Goal: Information Seeking & Learning: Learn about a topic

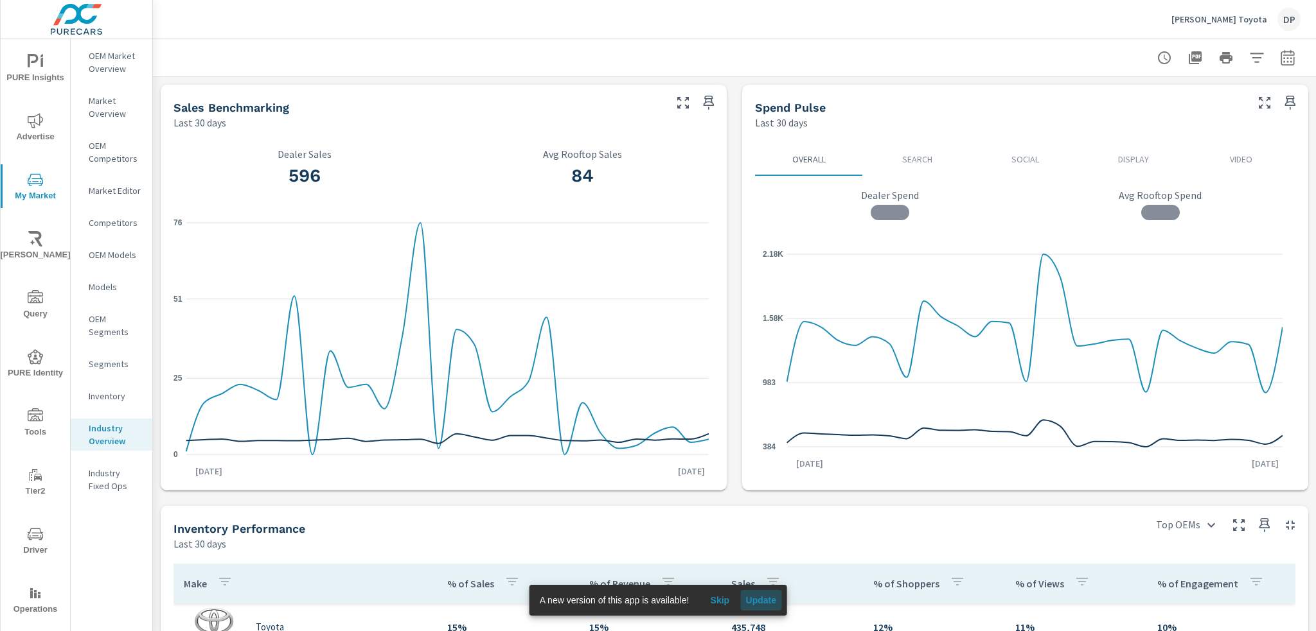
click at [758, 596] on span "Update" at bounding box center [760, 601] width 31 height 12
click at [759, 595] on span "Update" at bounding box center [760, 601] width 31 height 12
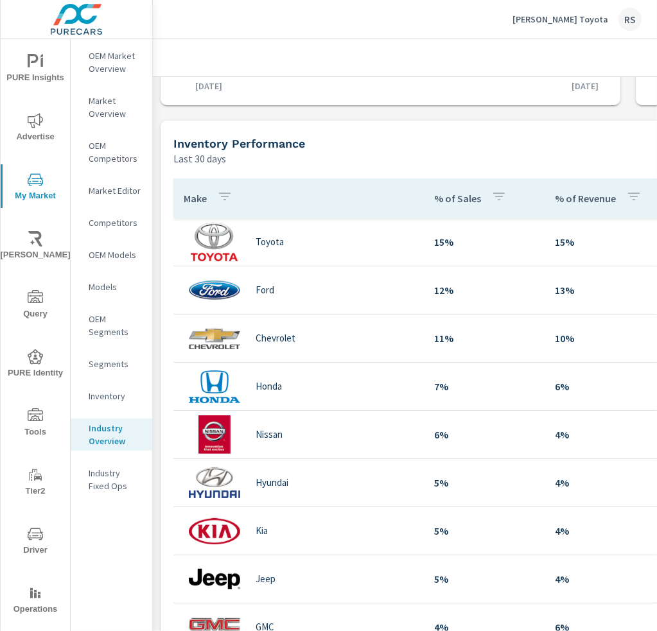
scroll to position [0, 105]
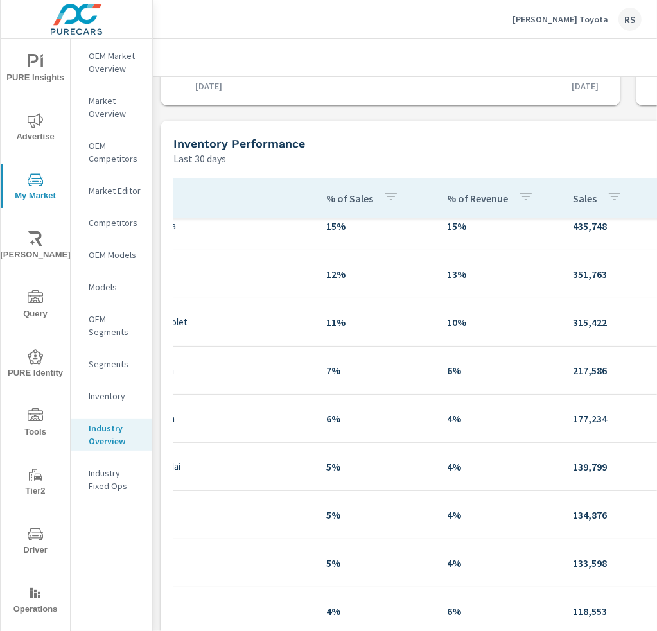
drag, startPoint x: 416, startPoint y: 367, endPoint x: 579, endPoint y: 390, distance: 164.8
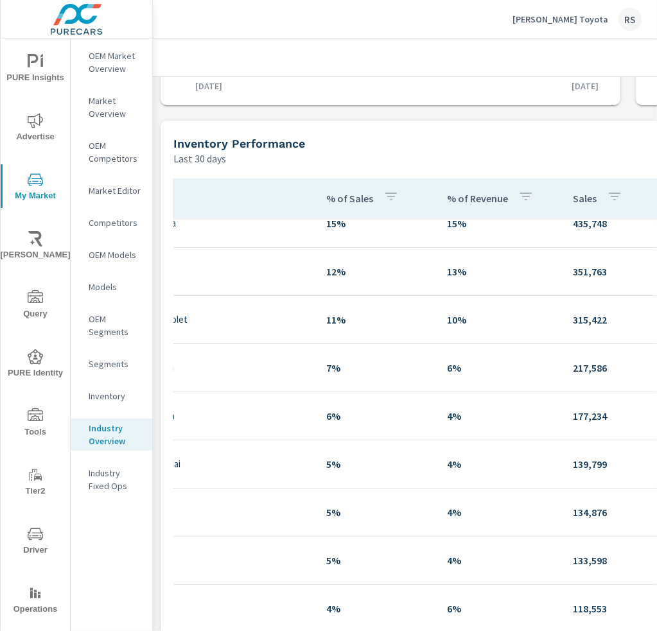
scroll to position [26, 118]
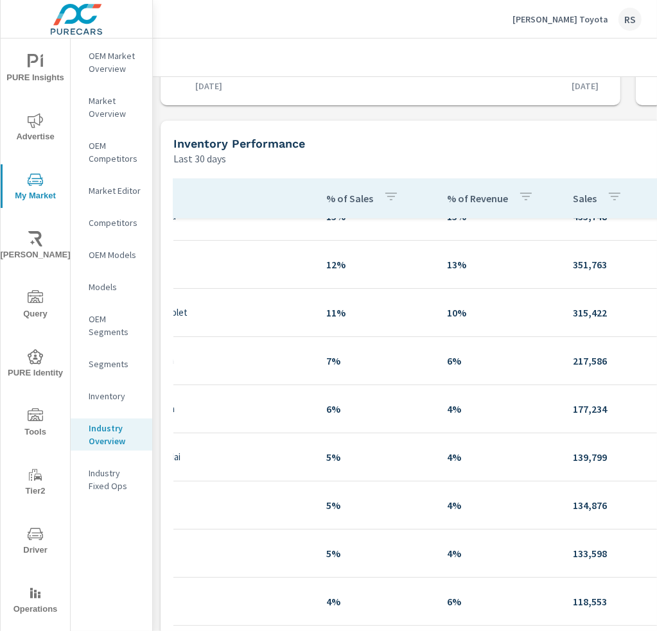
drag, startPoint x: 438, startPoint y: 357, endPoint x: 601, endPoint y: 383, distance: 164.6
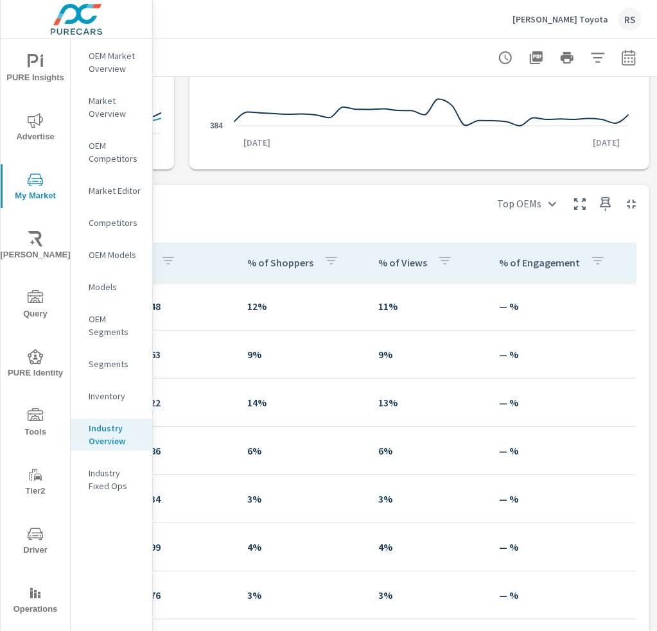
scroll to position [321, 455]
click at [499, 264] on p "% of Engagement" at bounding box center [539, 262] width 81 height 13
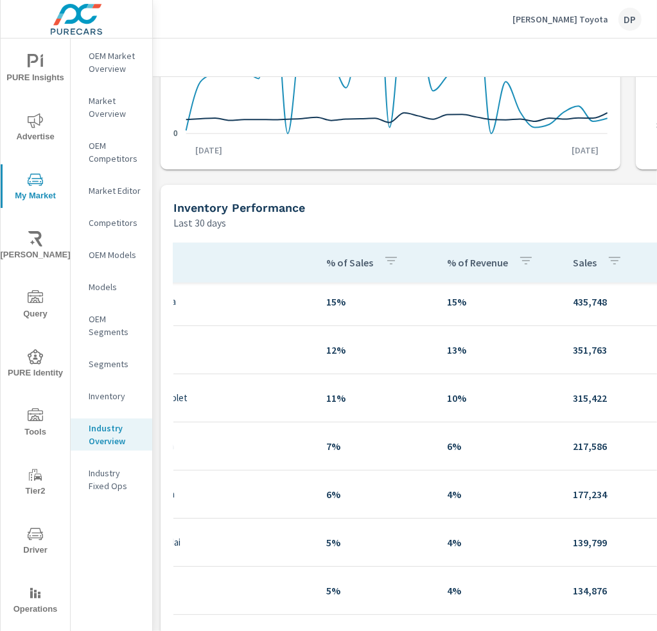
scroll to position [12, 118]
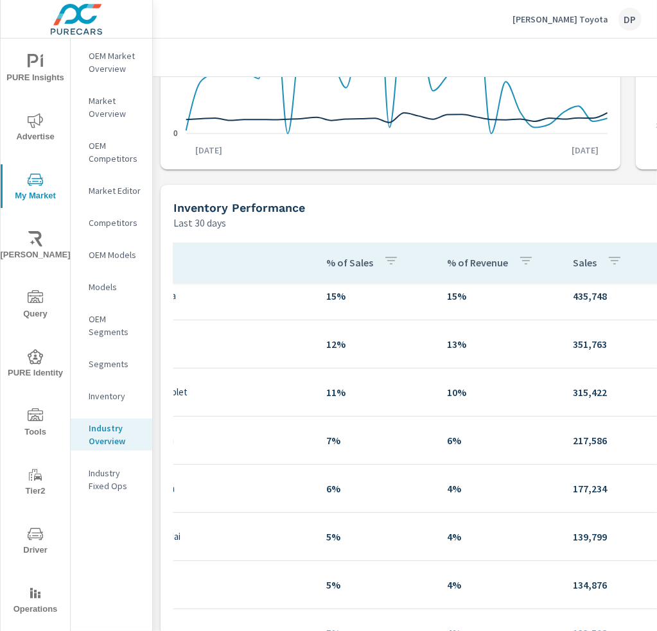
drag, startPoint x: 330, startPoint y: 383, endPoint x: 628, endPoint y: 408, distance: 298.5
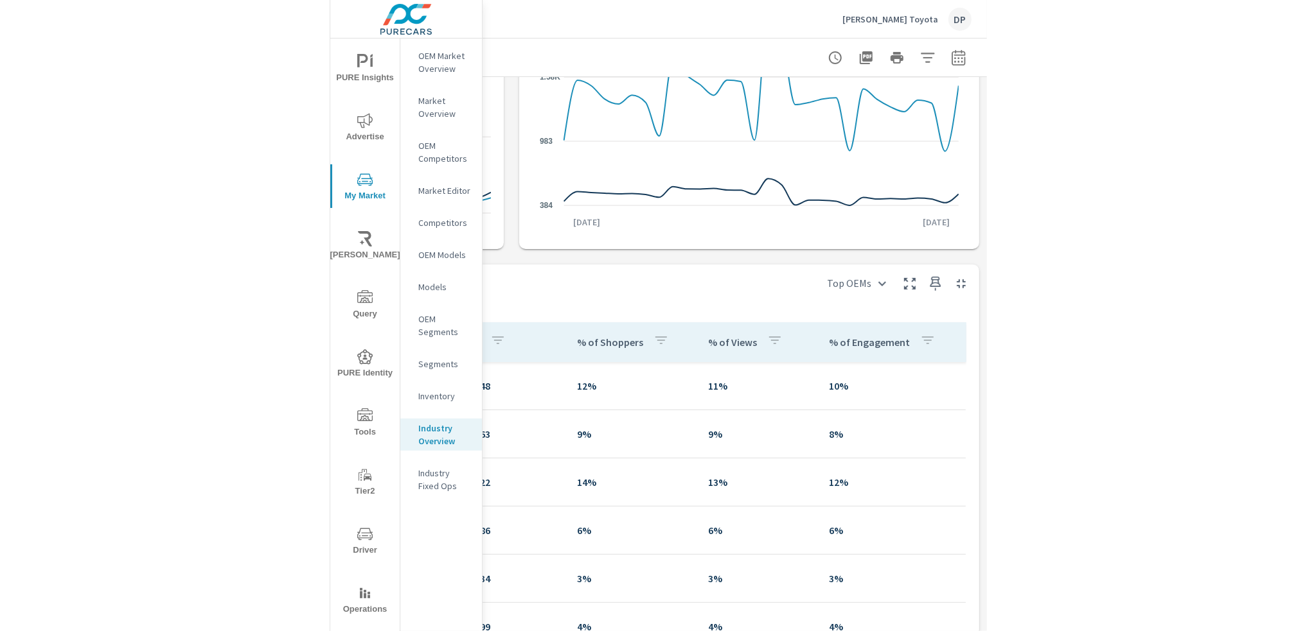
scroll to position [321, 455]
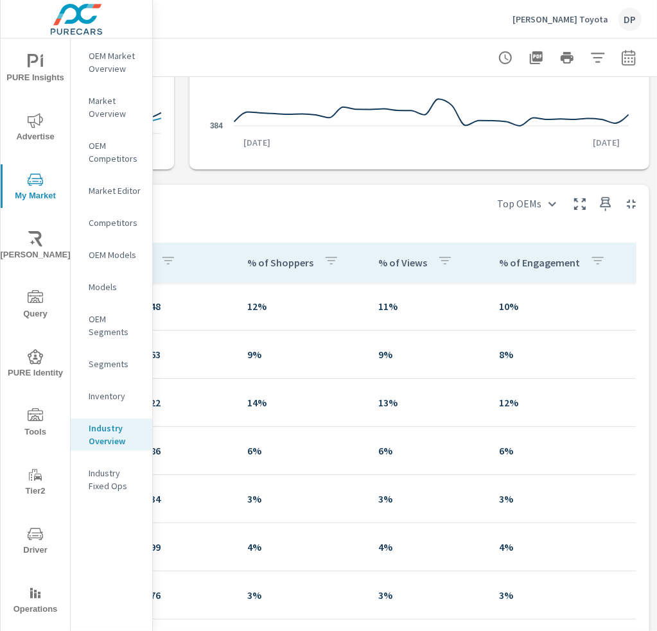
click at [524, 261] on p "% of Engagement" at bounding box center [539, 262] width 81 height 13
click at [522, 267] on p "% of Engagement" at bounding box center [539, 262] width 81 height 13
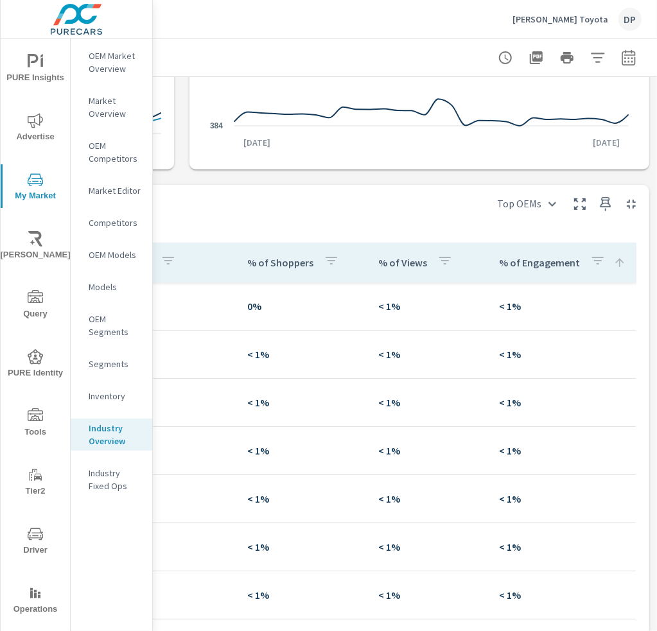
click at [522, 267] on p "% of Engagement" at bounding box center [539, 262] width 81 height 13
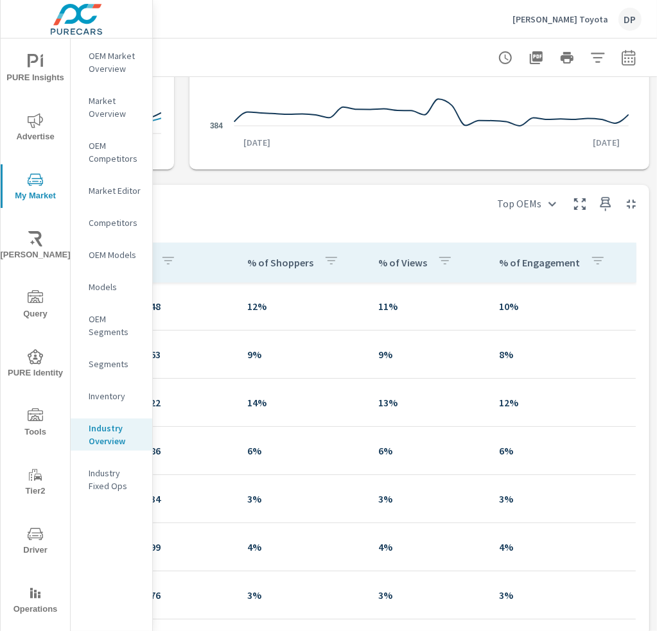
click at [522, 267] on p "% of Engagement" at bounding box center [539, 262] width 81 height 13
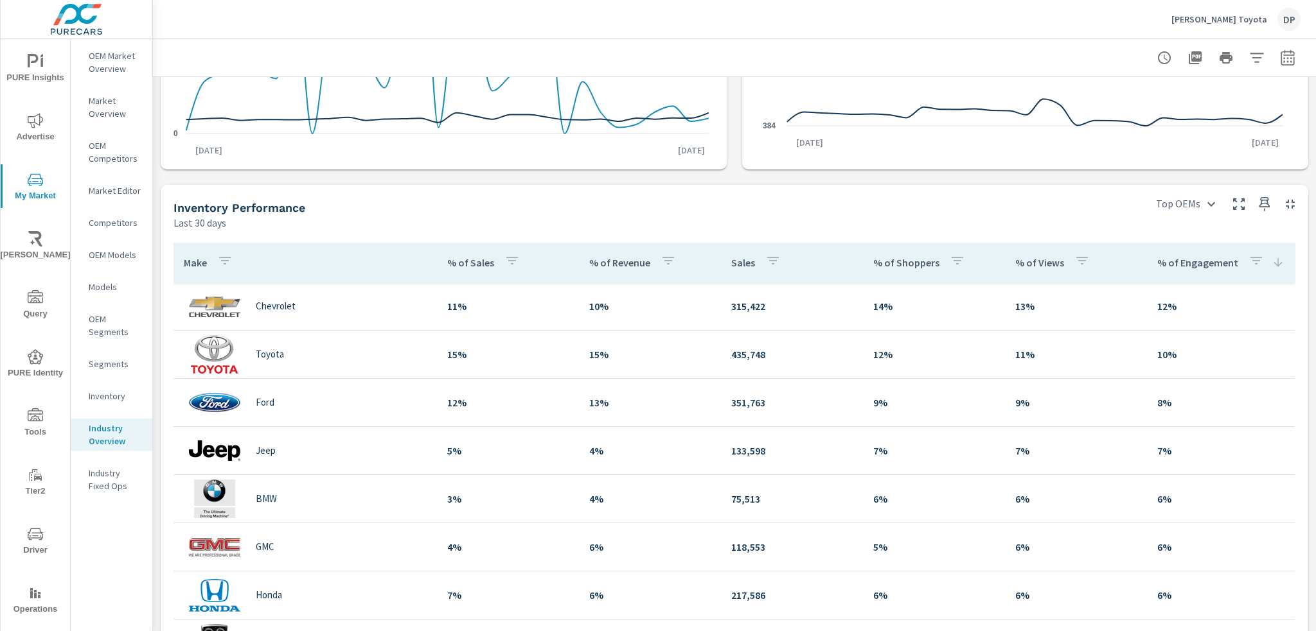
scroll to position [321, 0]
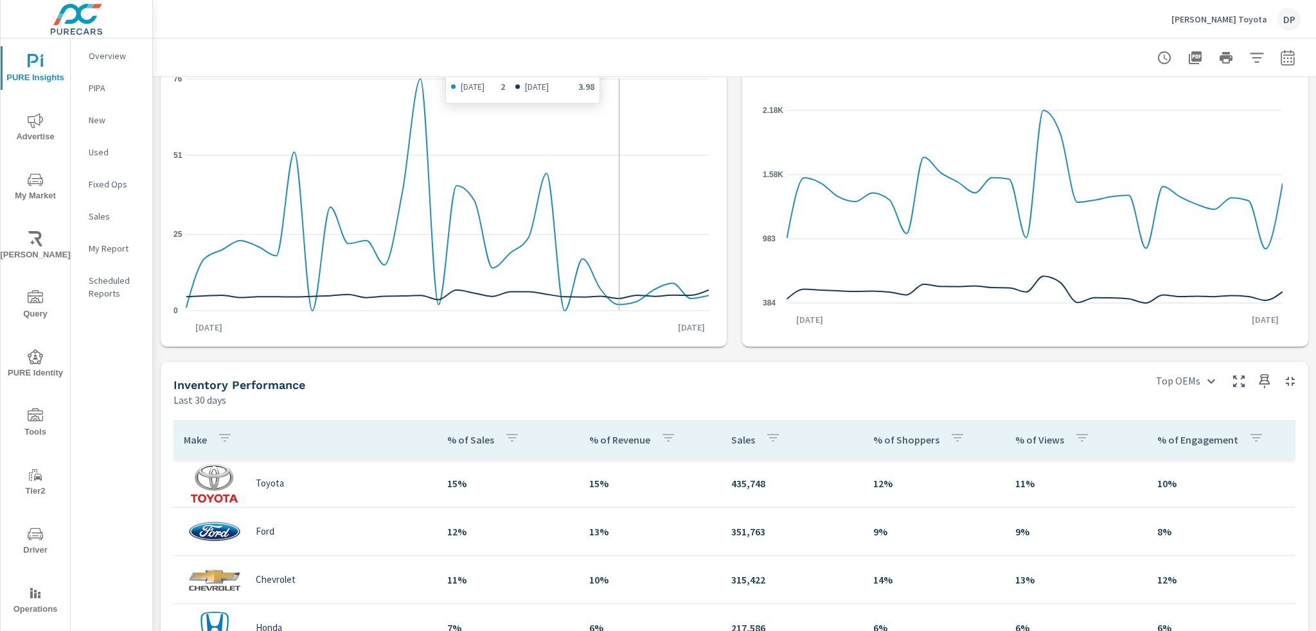
scroll to position [193, 0]
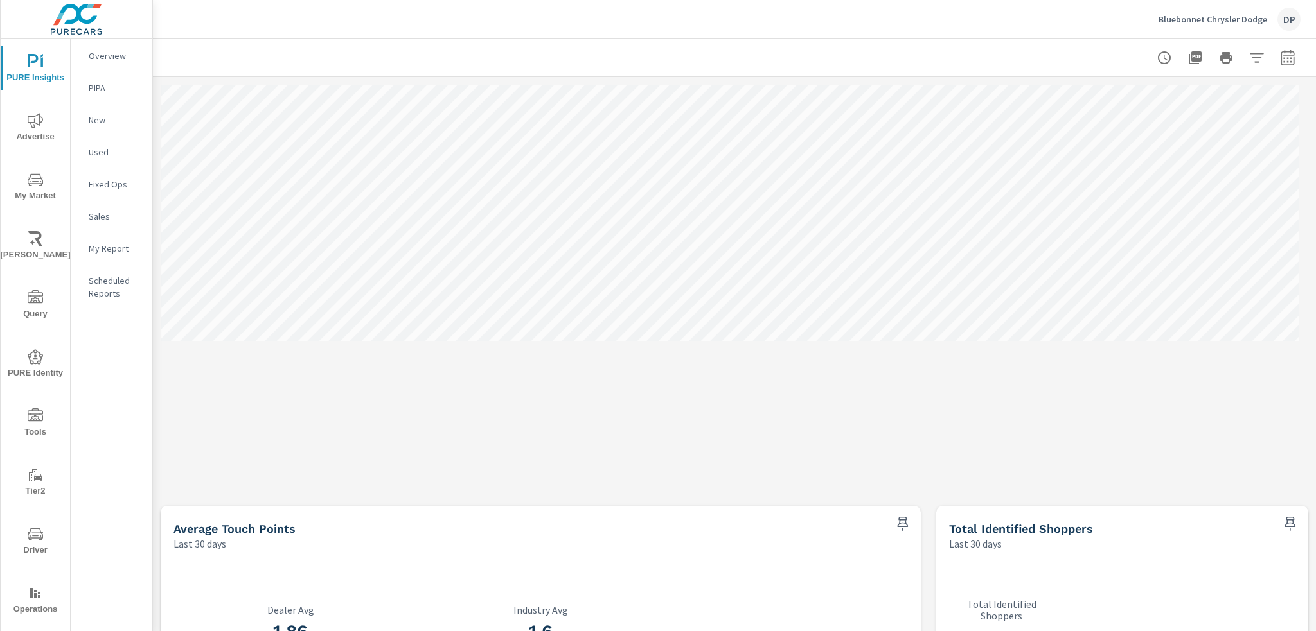
click at [36, 309] on span "Query" at bounding box center [35, 305] width 62 height 31
click at [36, 416] on icon "nav menu" at bounding box center [35, 416] width 15 height 15
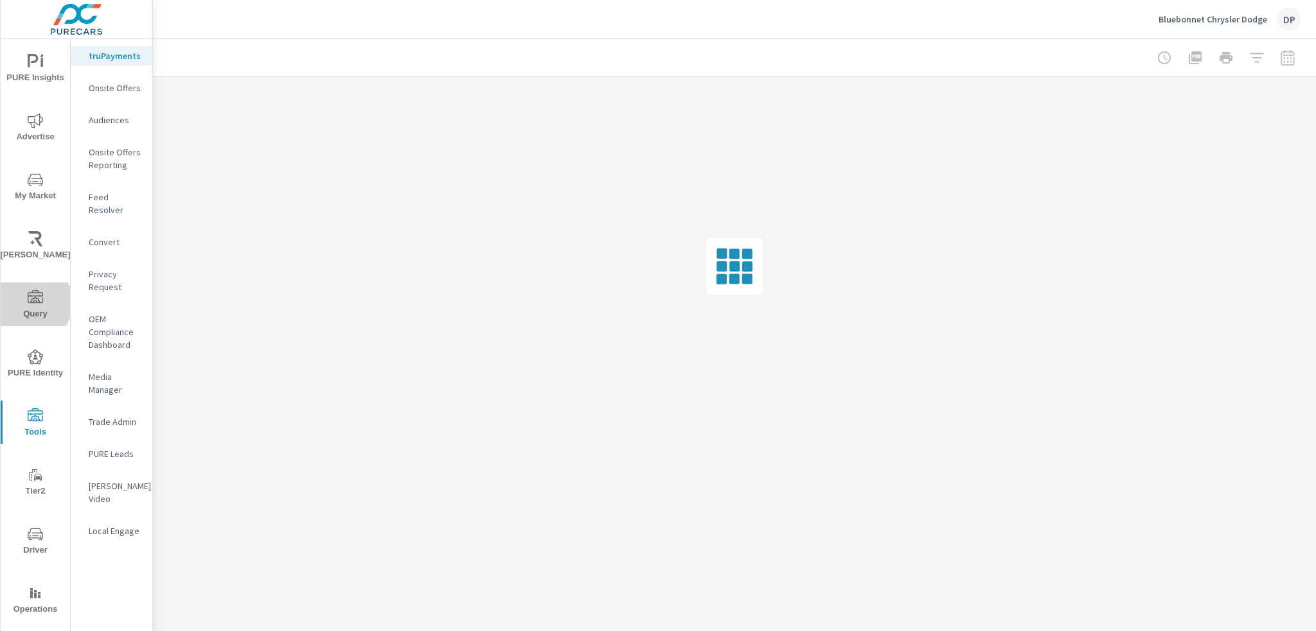
click at [28, 303] on icon "nav menu" at bounding box center [35, 296] width 15 height 13
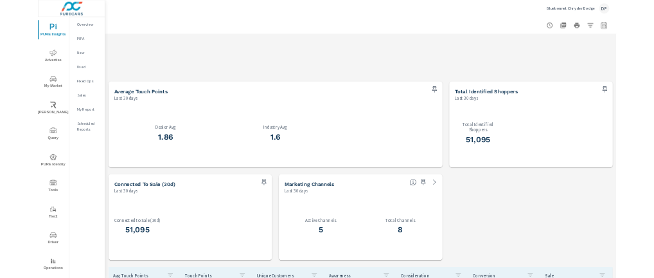
scroll to position [385, 0]
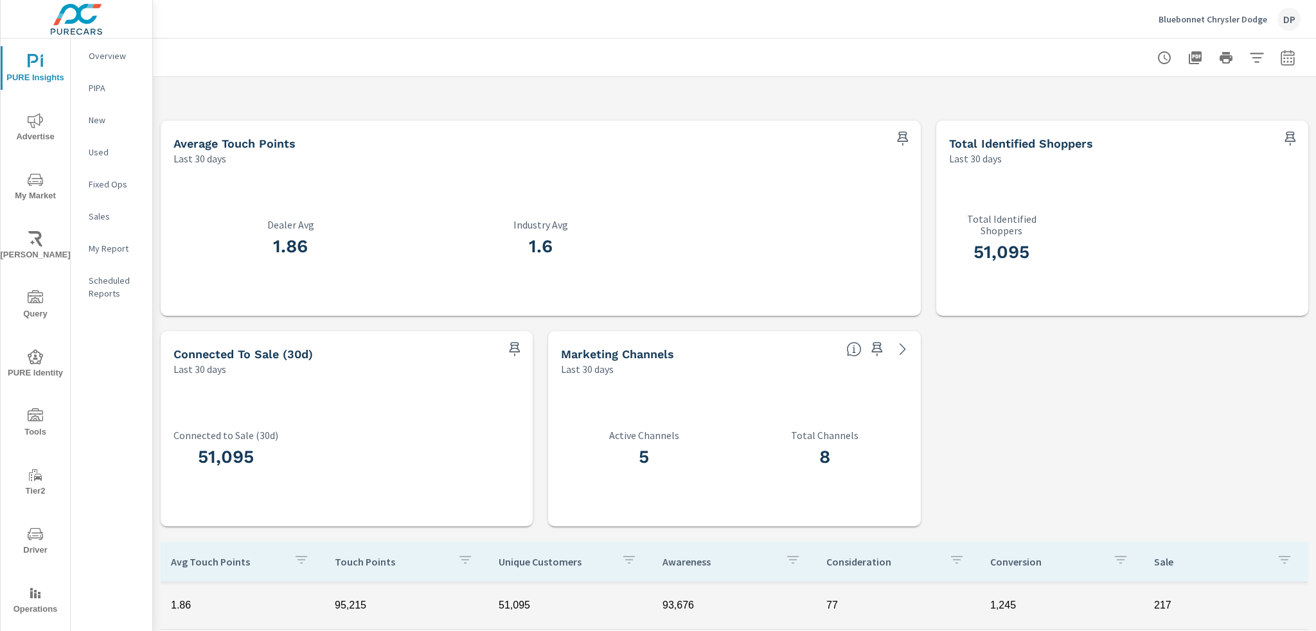
click at [903, 350] on icon at bounding box center [902, 349] width 15 height 15
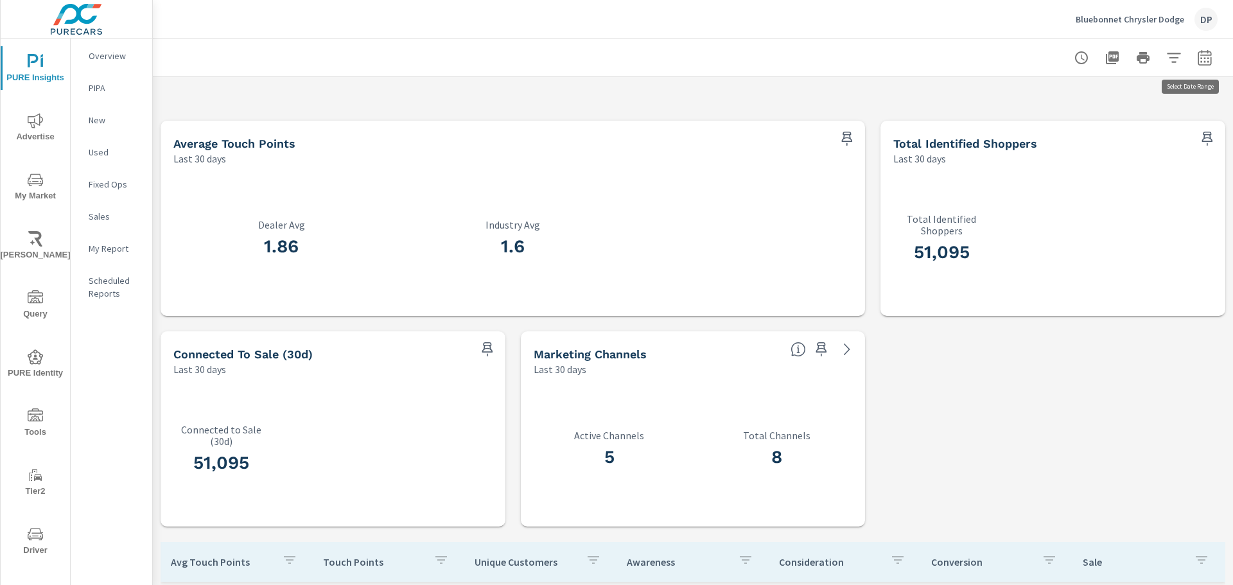
click at [1198, 53] on icon "button" at bounding box center [1204, 56] width 13 height 15
select select "Last 30 days"
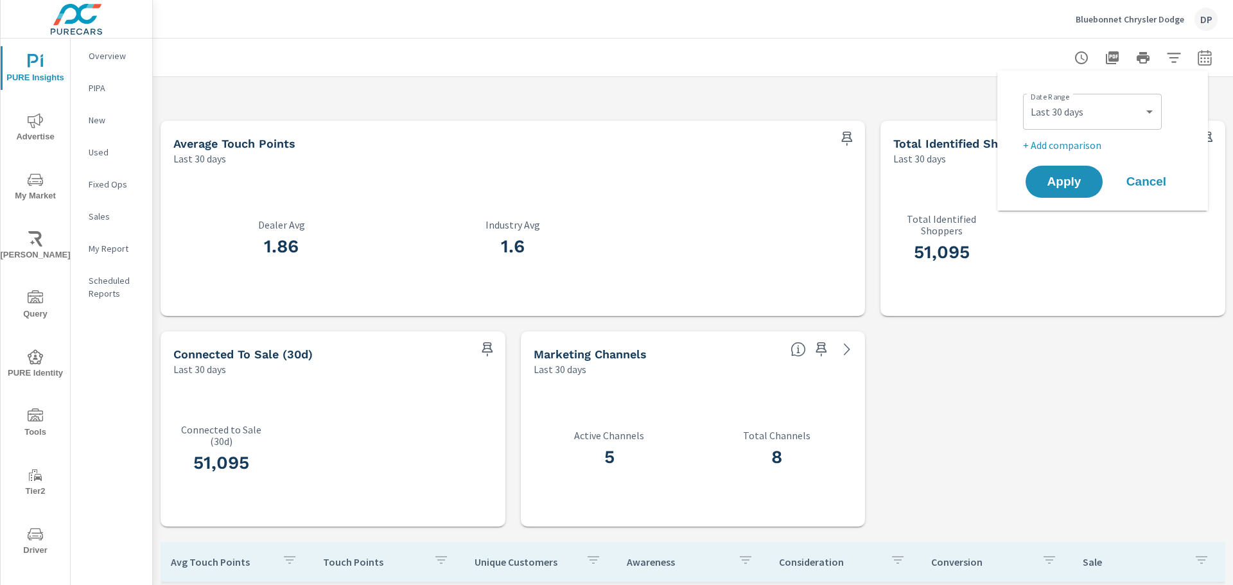
click at [1061, 383] on div "All Channels Search Google Search Google Search People 833,785 Sales 0 Revenue …" at bounding box center [693, 324] width 1080 height 1264
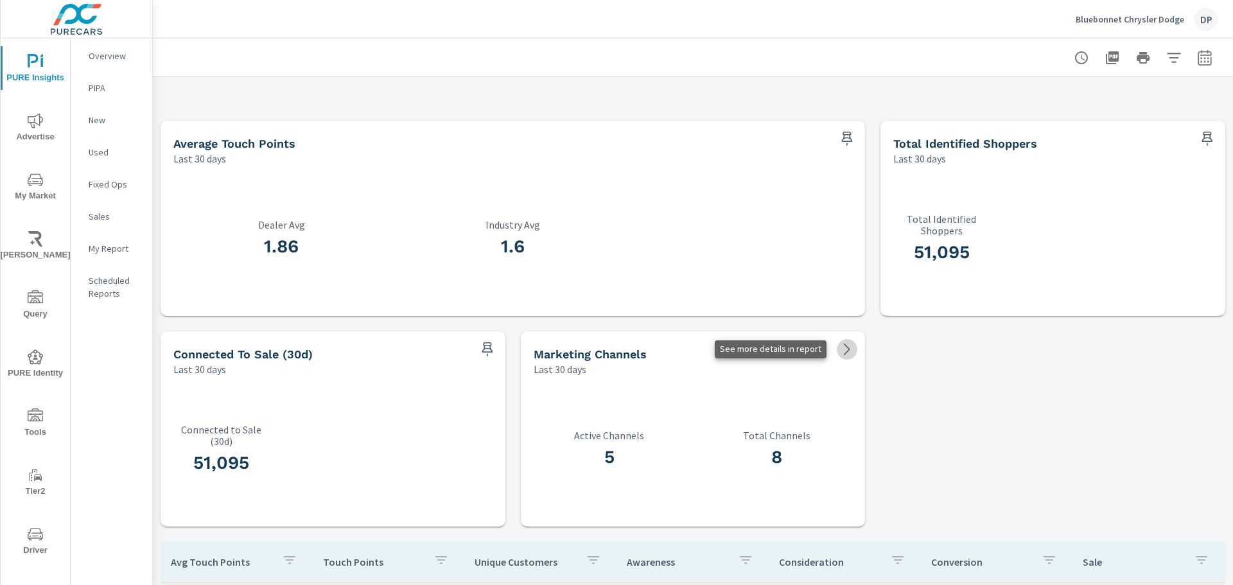
click at [843, 357] on icon at bounding box center [847, 349] width 15 height 15
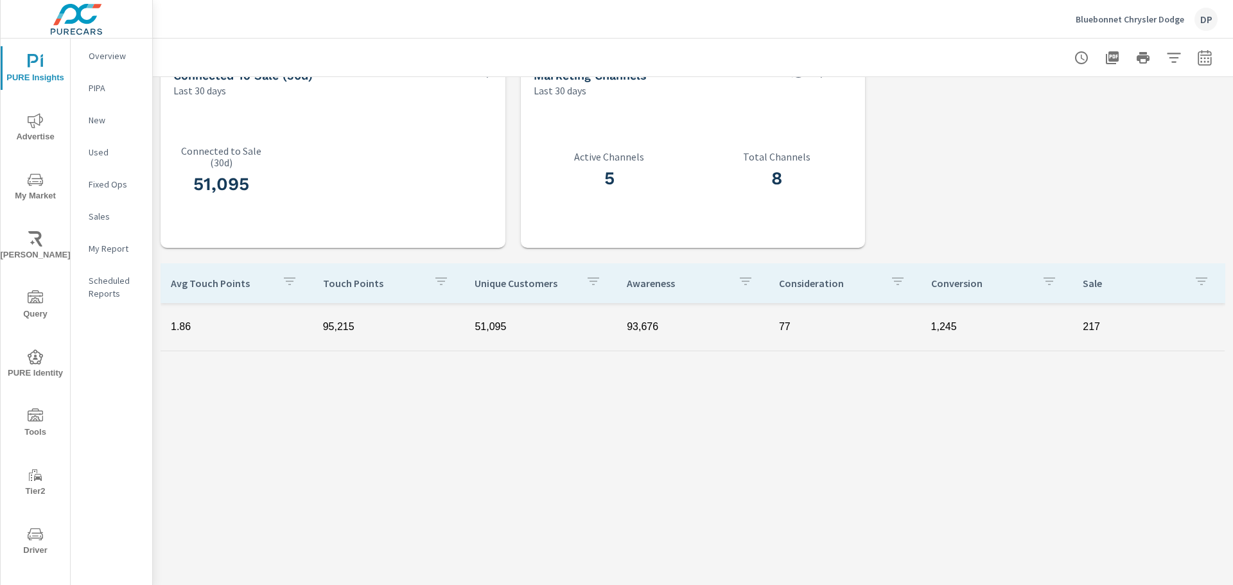
scroll to position [578, 0]
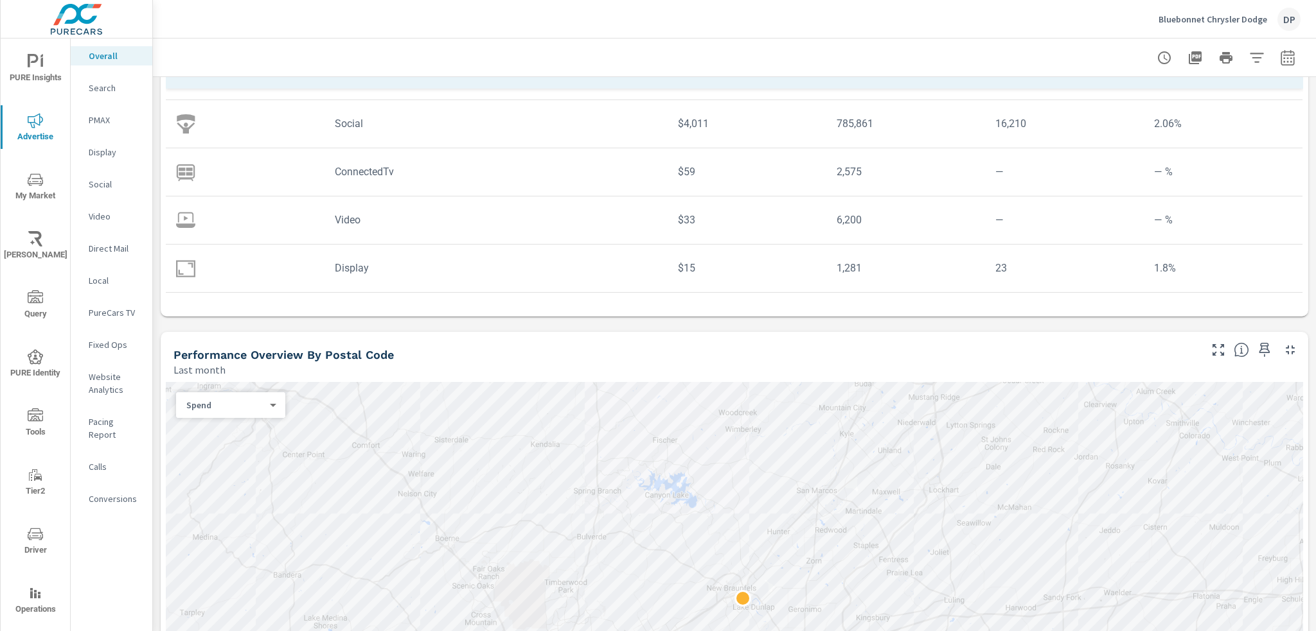
scroll to position [385, 0]
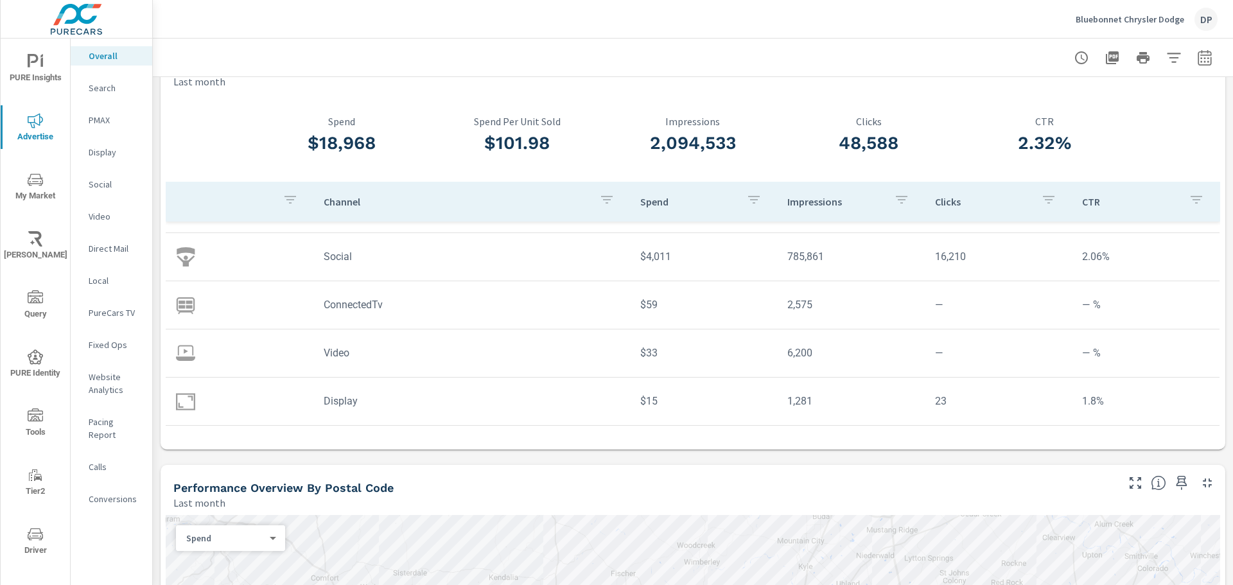
scroll to position [64, 0]
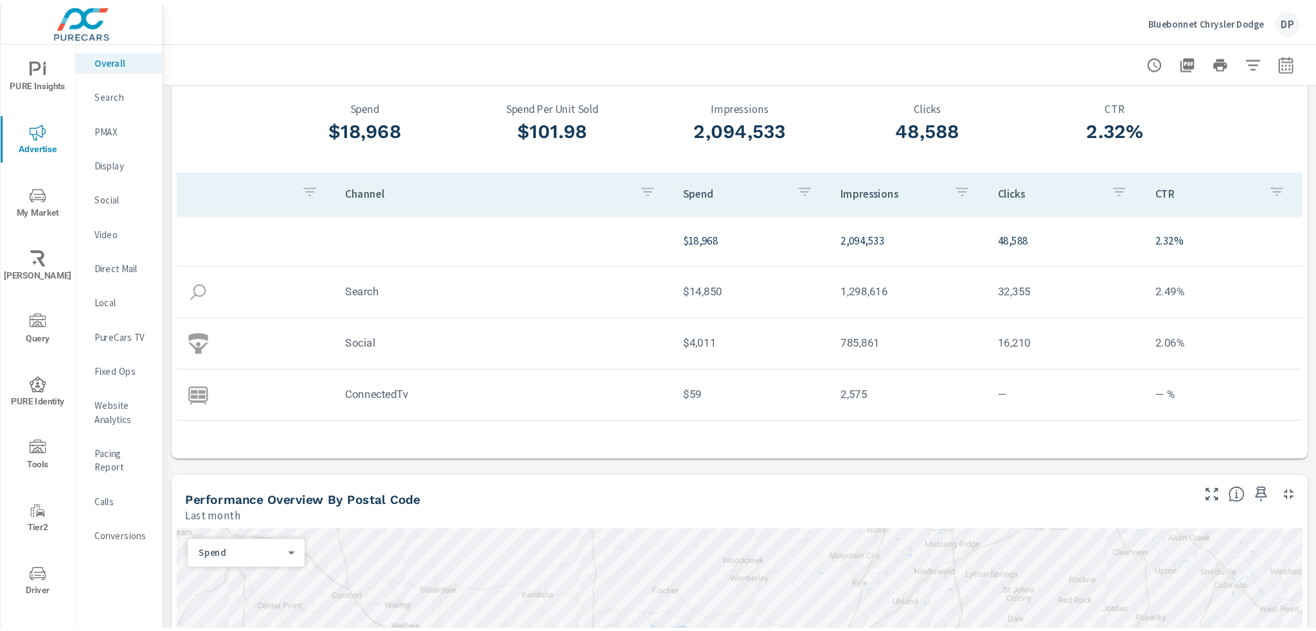
scroll to position [64, 0]
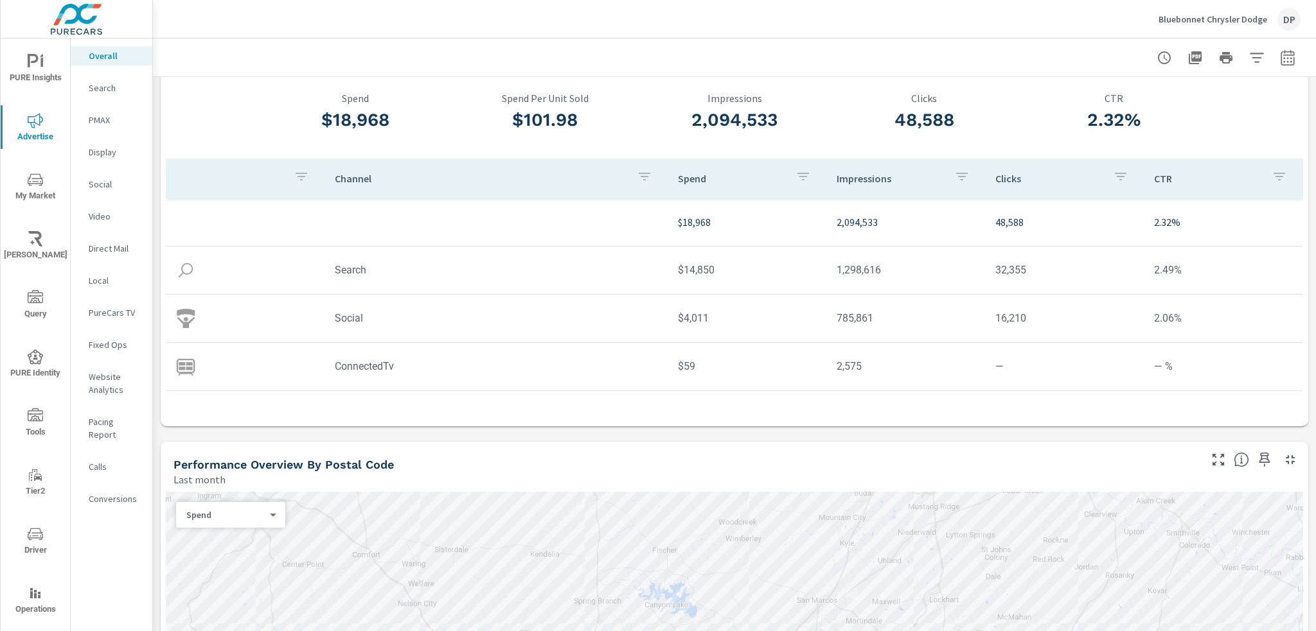
scroll to position [86, 0]
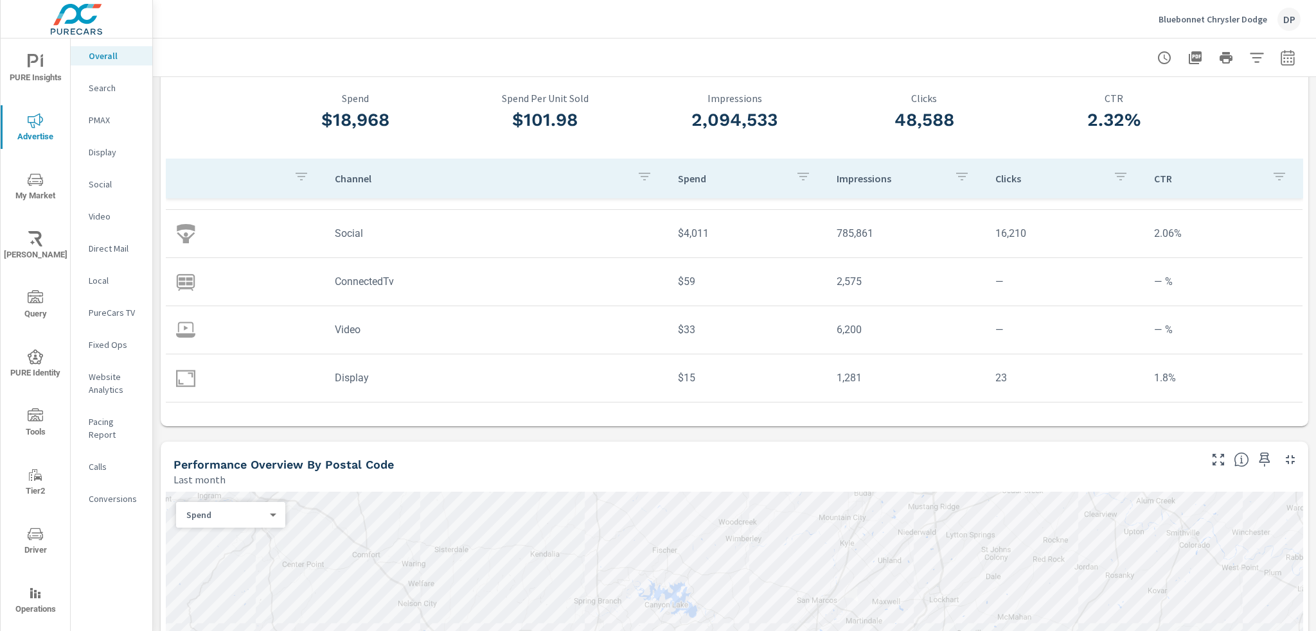
scroll to position [43, 0]
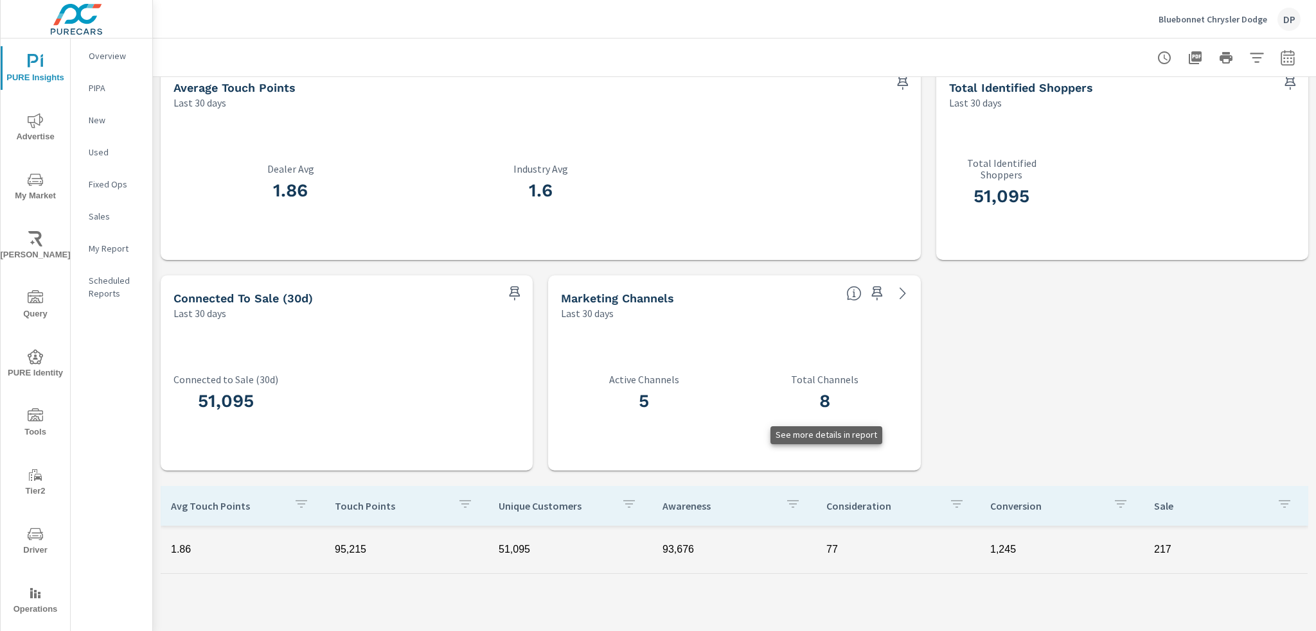
scroll to position [450, 0]
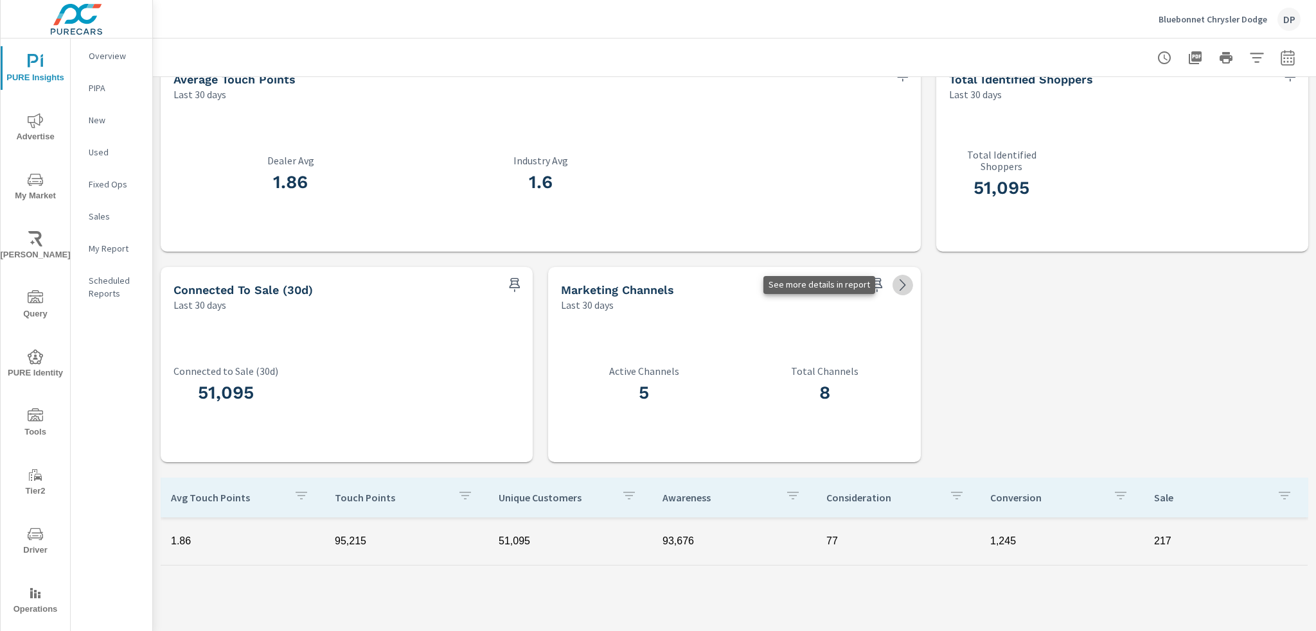
click at [895, 287] on icon at bounding box center [902, 285] width 15 height 15
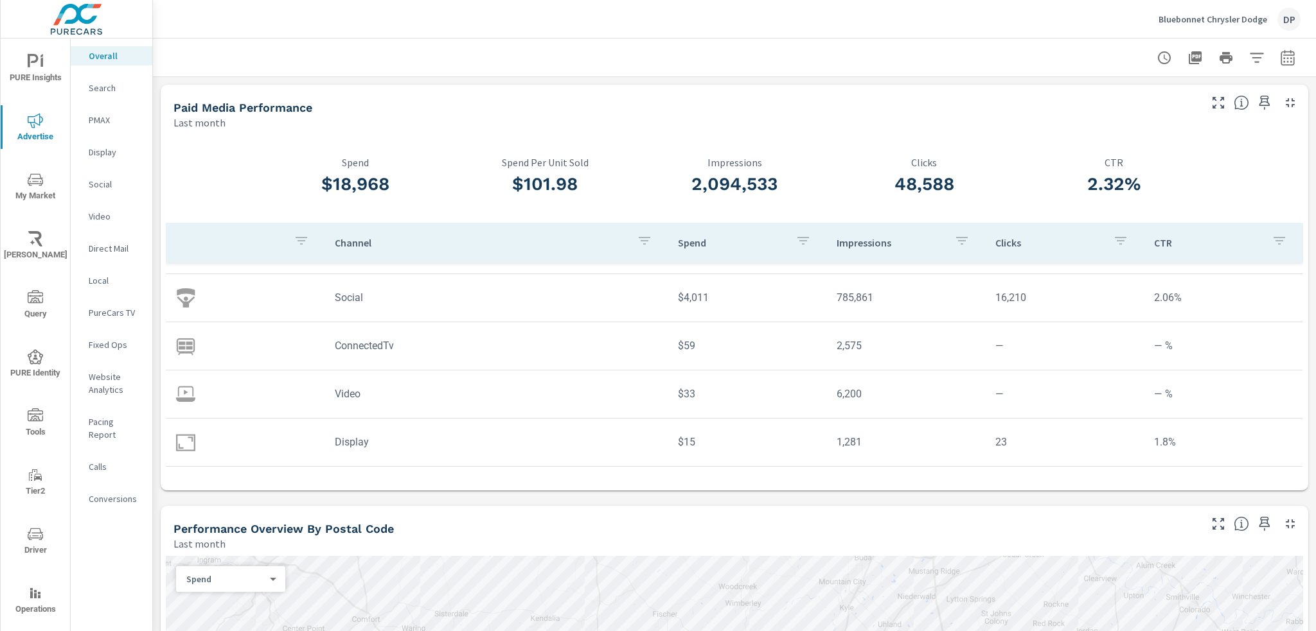
scroll to position [38, 0]
